Goal: Transaction & Acquisition: Book appointment/travel/reservation

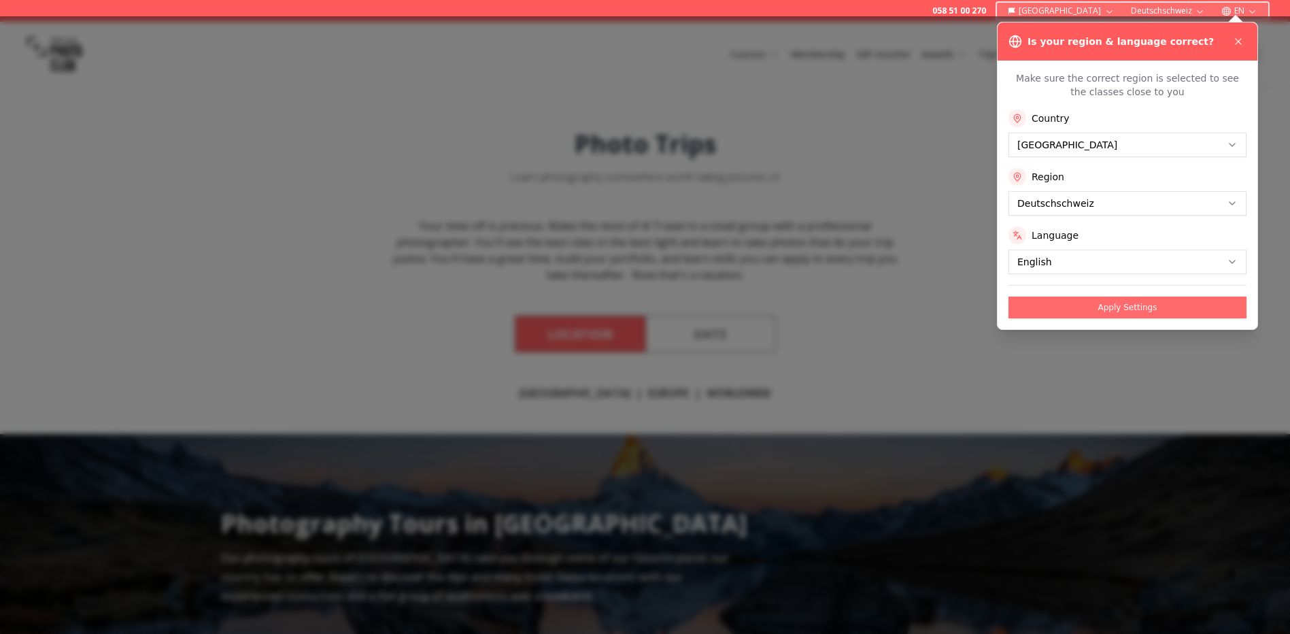
click at [1082, 303] on button "Apply Settings" at bounding box center [1128, 308] width 238 height 22
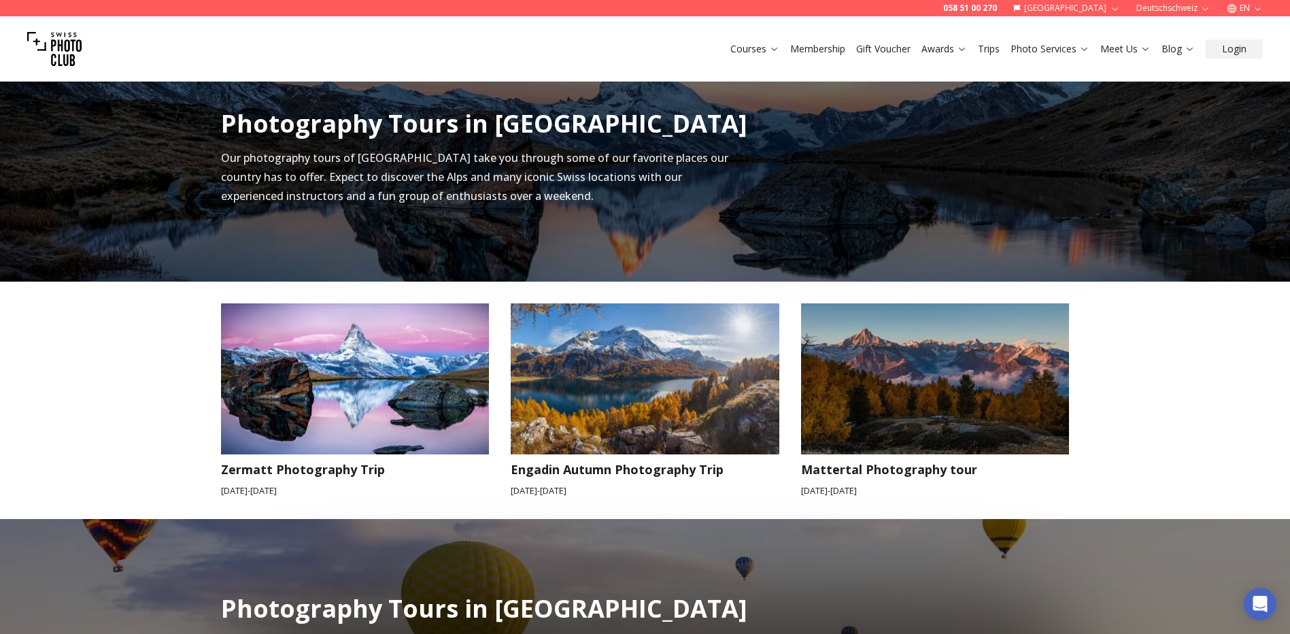
scroll to position [476, 0]
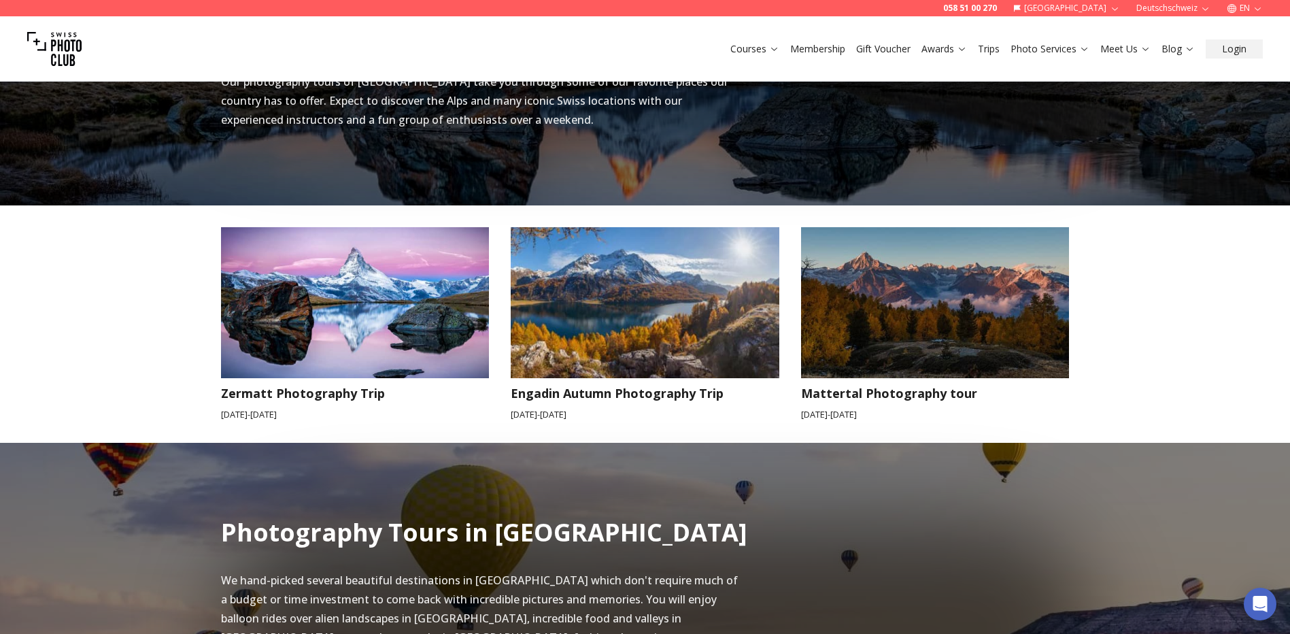
click at [1173, 265] on div "Photography Tours in [GEOGRAPHIC_DATA] Our photography tours of [GEOGRAPHIC_DAT…" at bounding box center [645, 200] width 1290 height 485
click at [124, 365] on div "Photography Tours in [GEOGRAPHIC_DATA] Our photography tours of [GEOGRAPHIC_DAT…" at bounding box center [645, 200] width 1290 height 485
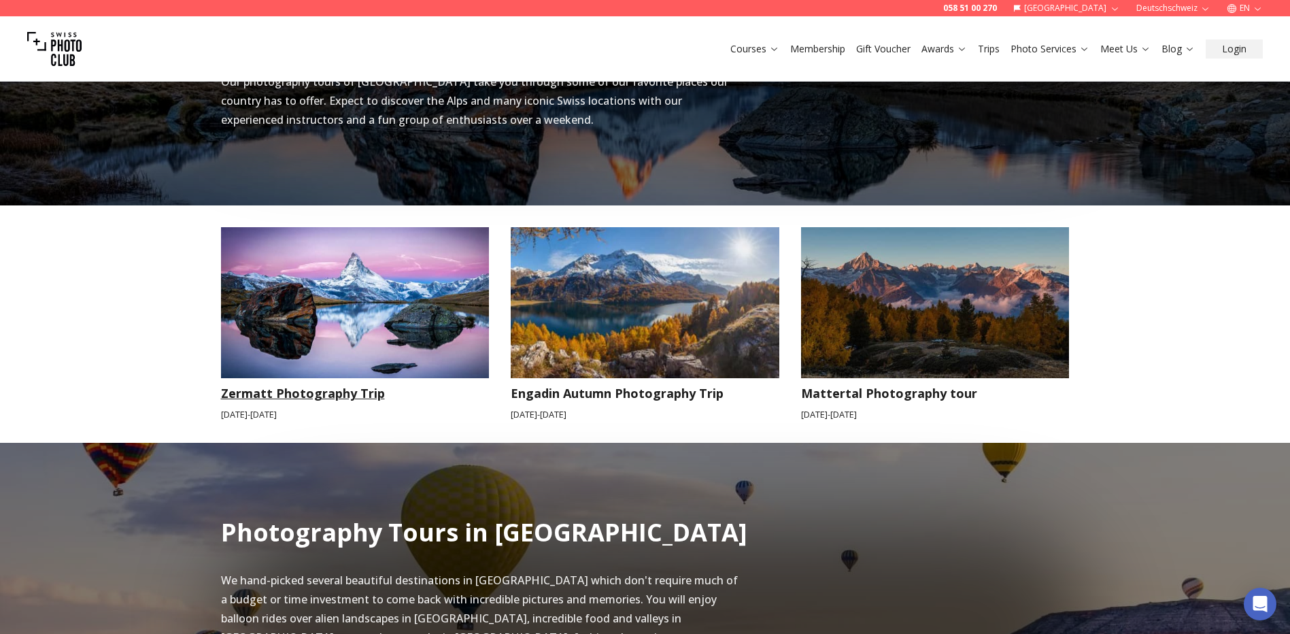
click at [269, 401] on h3 "Zermatt Photography Trip" at bounding box center [355, 393] width 269 height 19
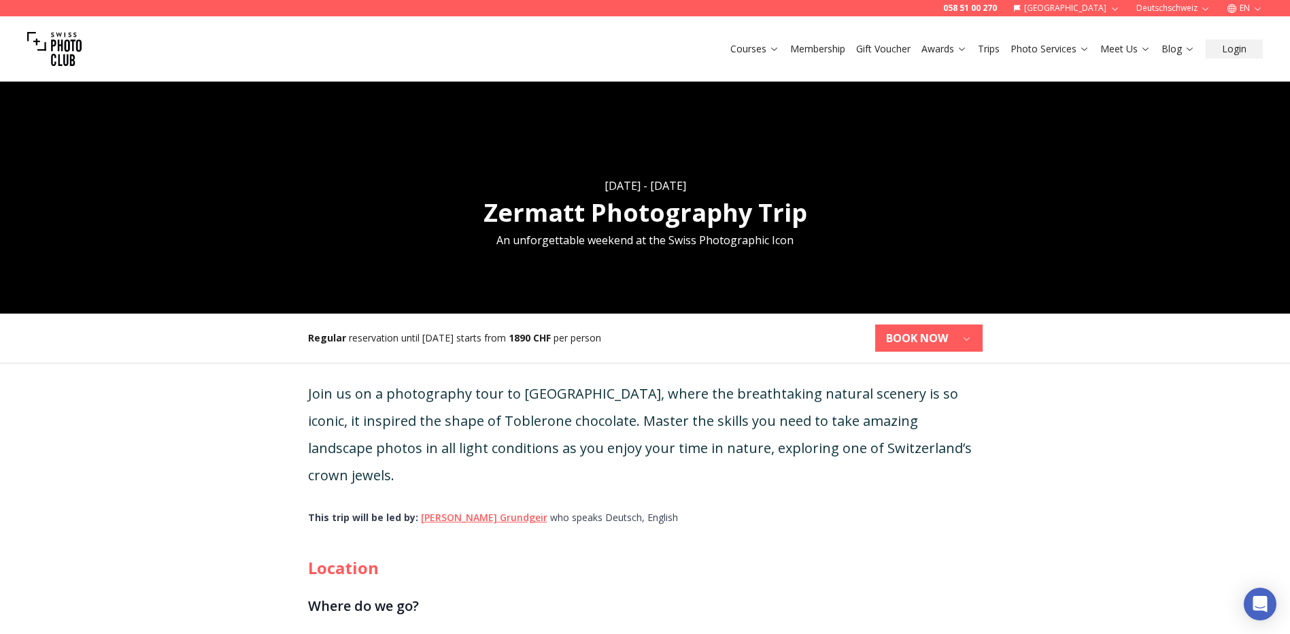
scroll to position [136, 0]
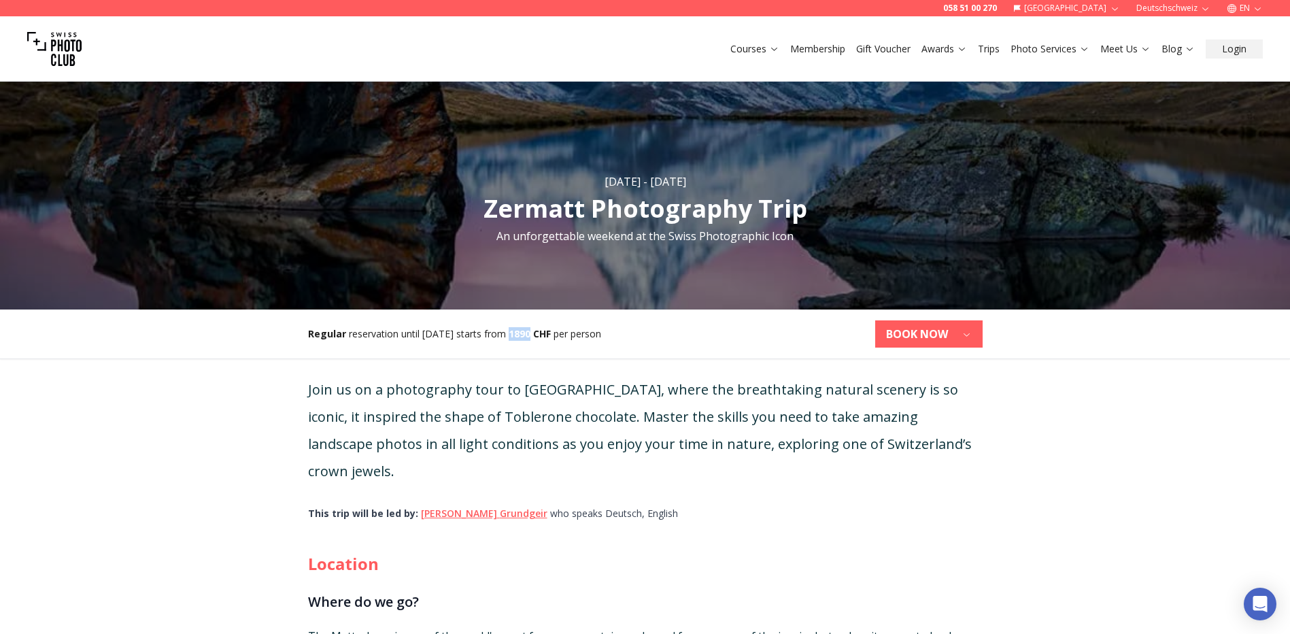
drag, startPoint x: 517, startPoint y: 333, endPoint x: 536, endPoint y: 334, distance: 19.1
click at [536, 334] on b "1890 CHF" at bounding box center [530, 333] width 42 height 13
click at [760, 553] on h2 "Location" at bounding box center [645, 564] width 675 height 22
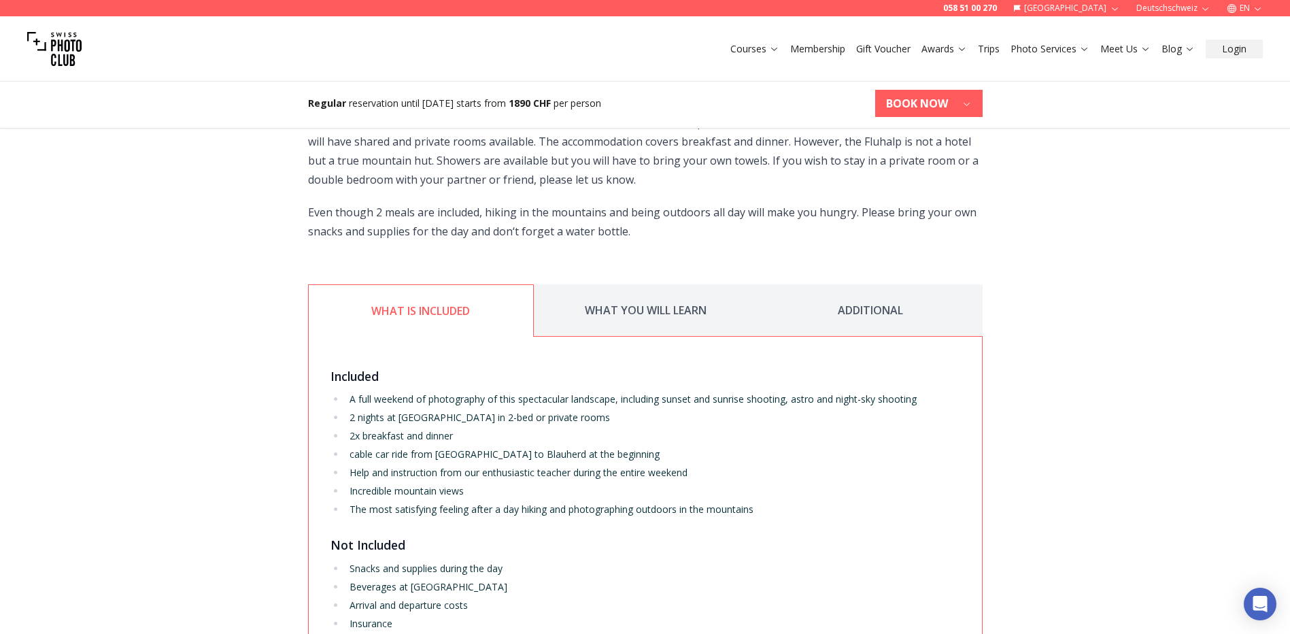
scroll to position [2108, 0]
